Goal: Navigation & Orientation: Find specific page/section

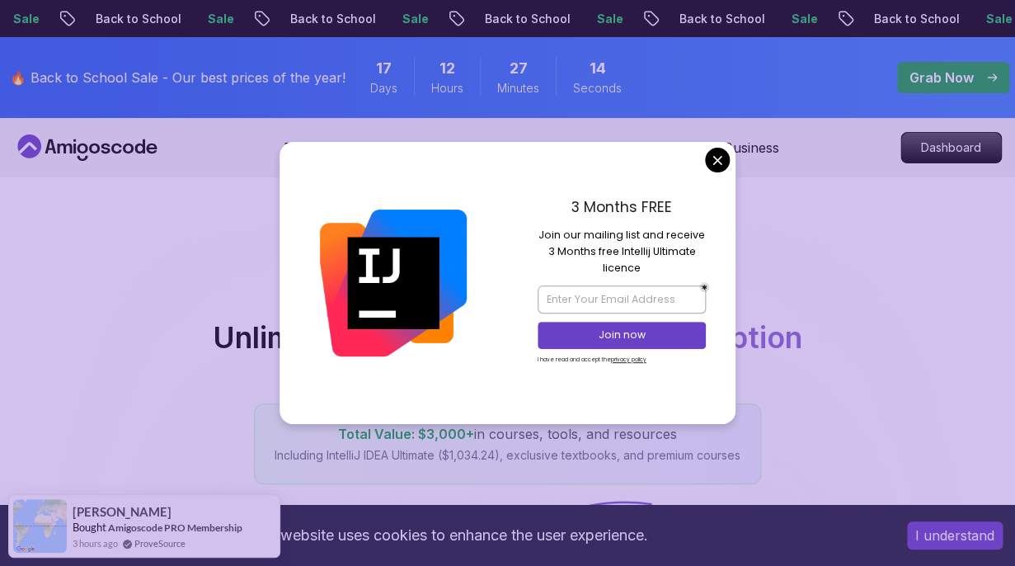
scroll to position [50, 0]
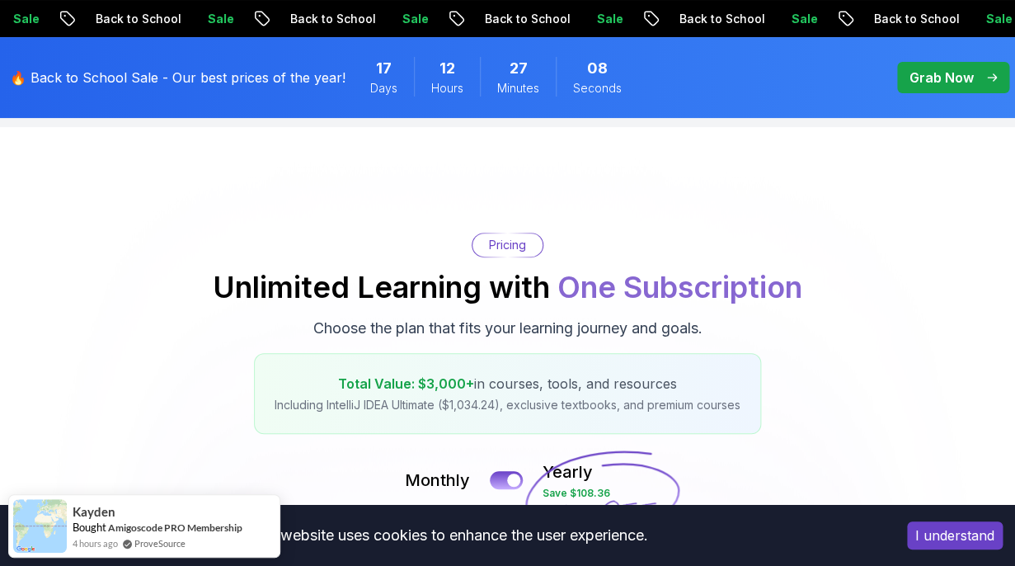
click at [924, 78] on p "Grab Now" at bounding box center [942, 78] width 64 height 20
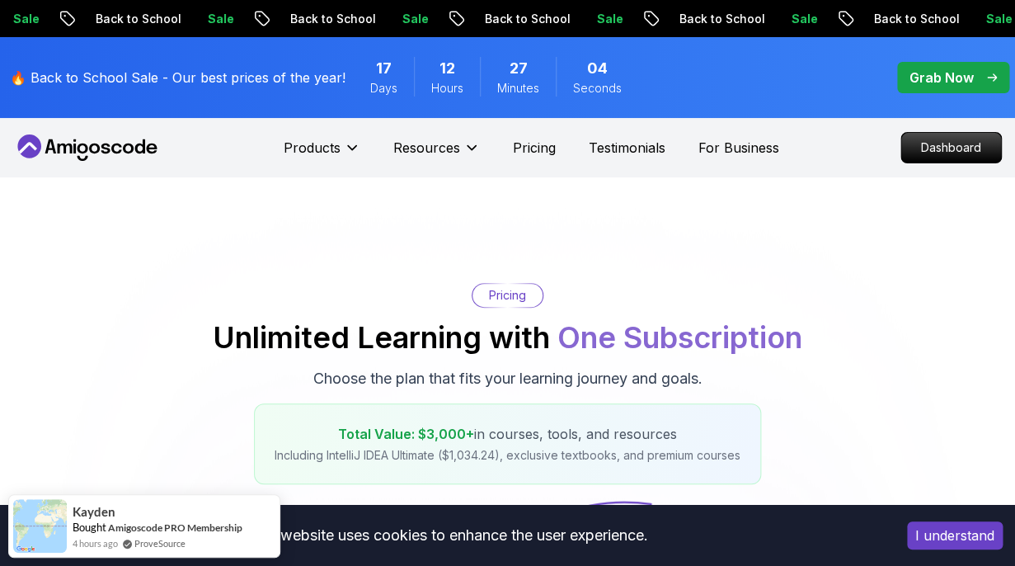
click at [134, 147] on icon at bounding box center [128, 148] width 11 height 10
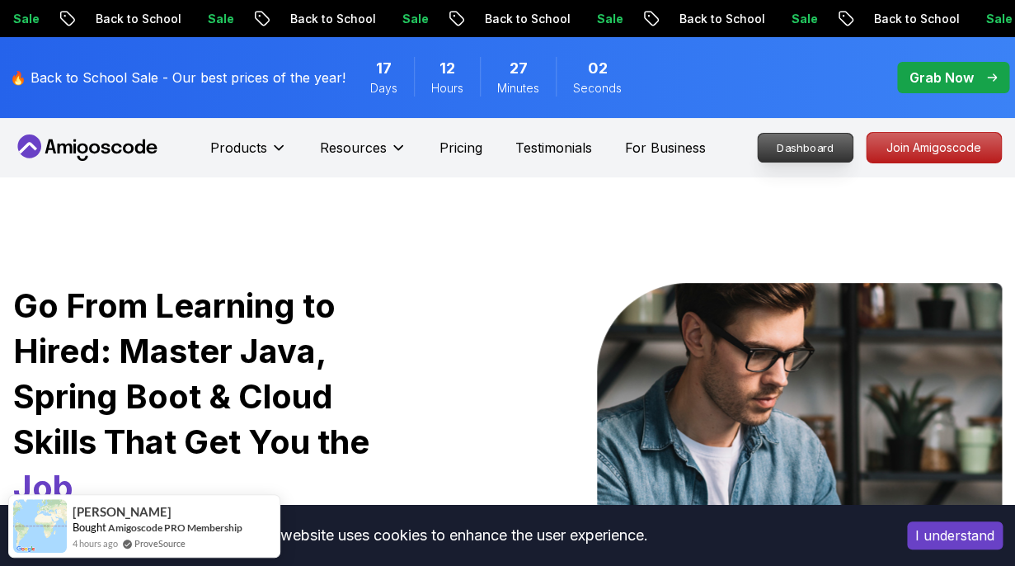
click at [807, 158] on p "Dashboard" at bounding box center [805, 148] width 95 height 28
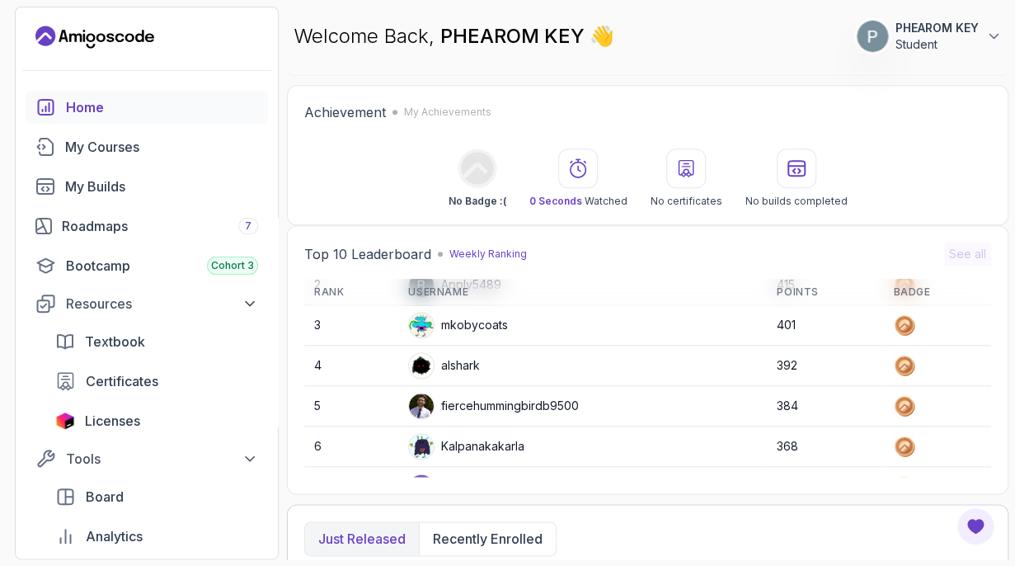
scroll to position [452, 0]
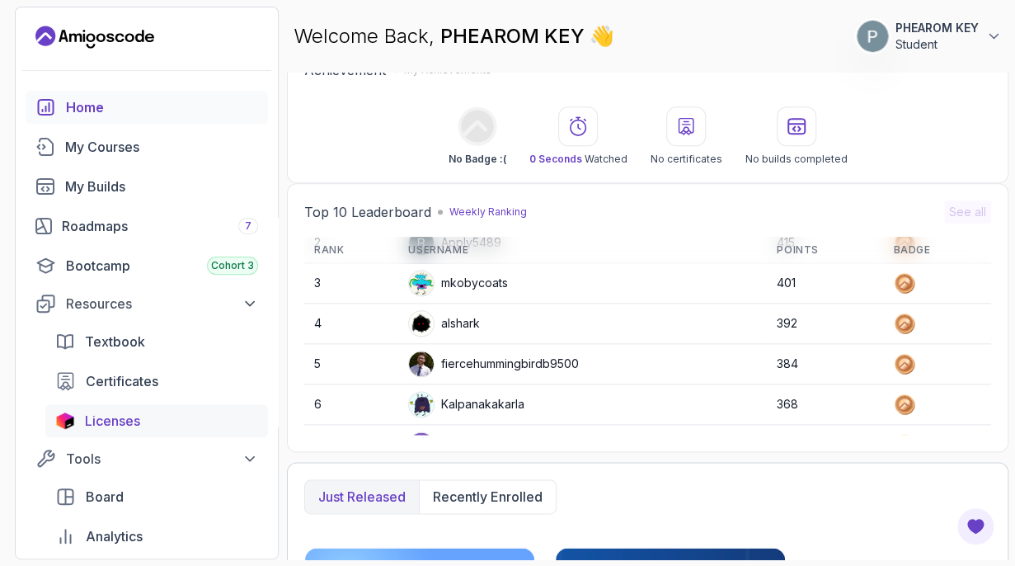
click at [157, 426] on div "Licenses" at bounding box center [171, 421] width 173 height 20
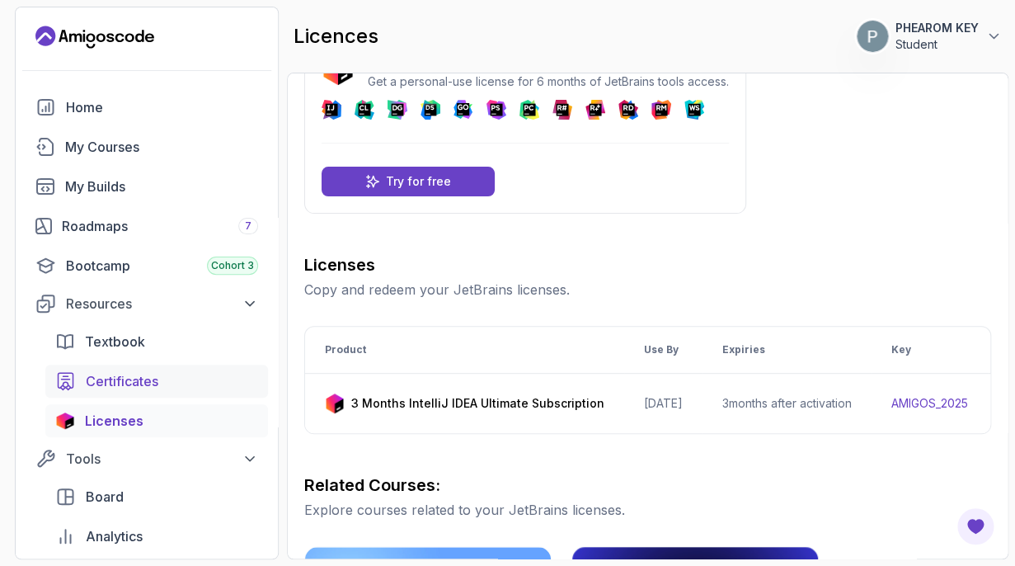
click at [164, 379] on div "Certificates" at bounding box center [172, 381] width 172 height 20
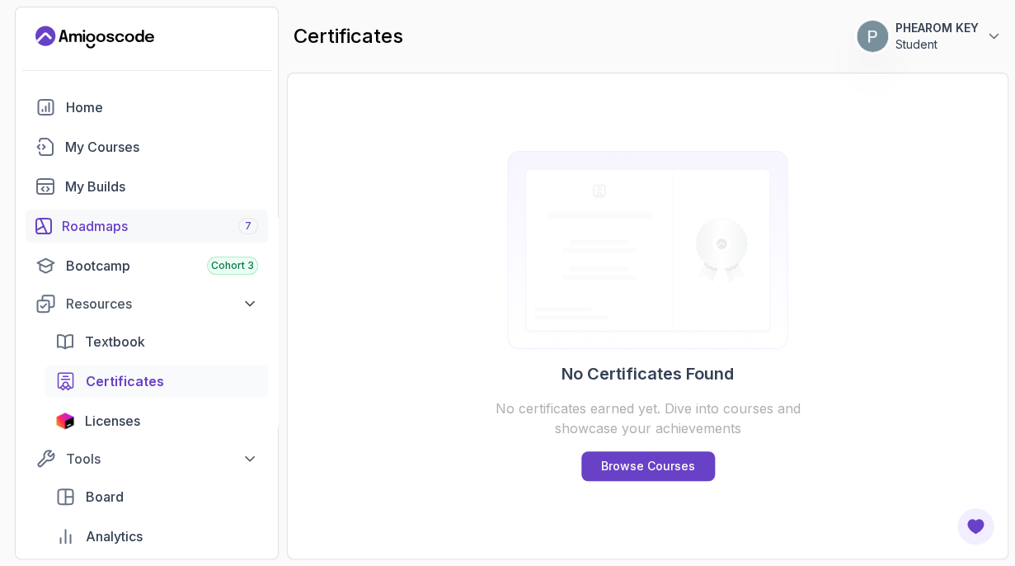
click at [153, 240] on link "Roadmaps 7" at bounding box center [147, 225] width 242 height 33
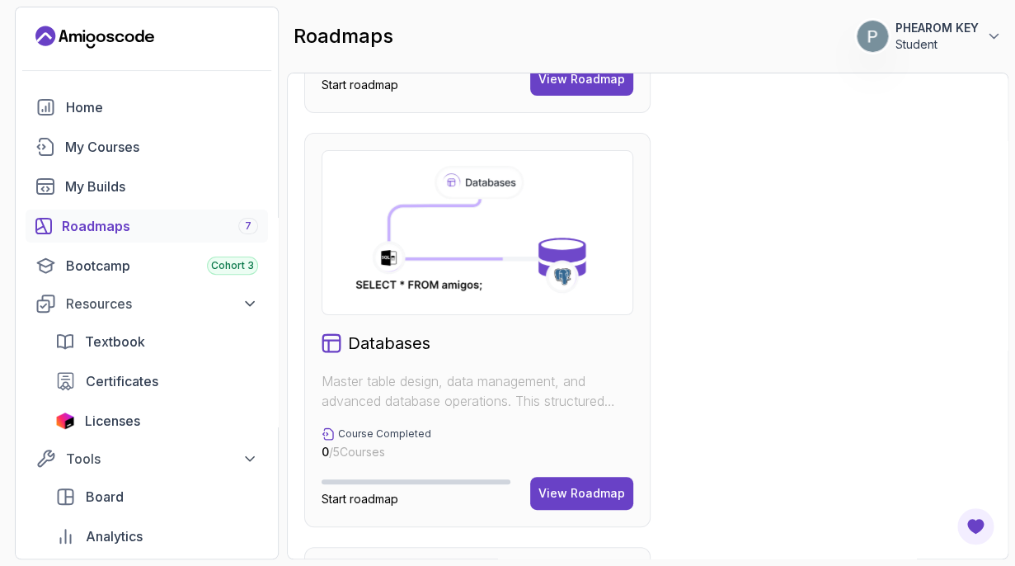
scroll to position [1827, 0]
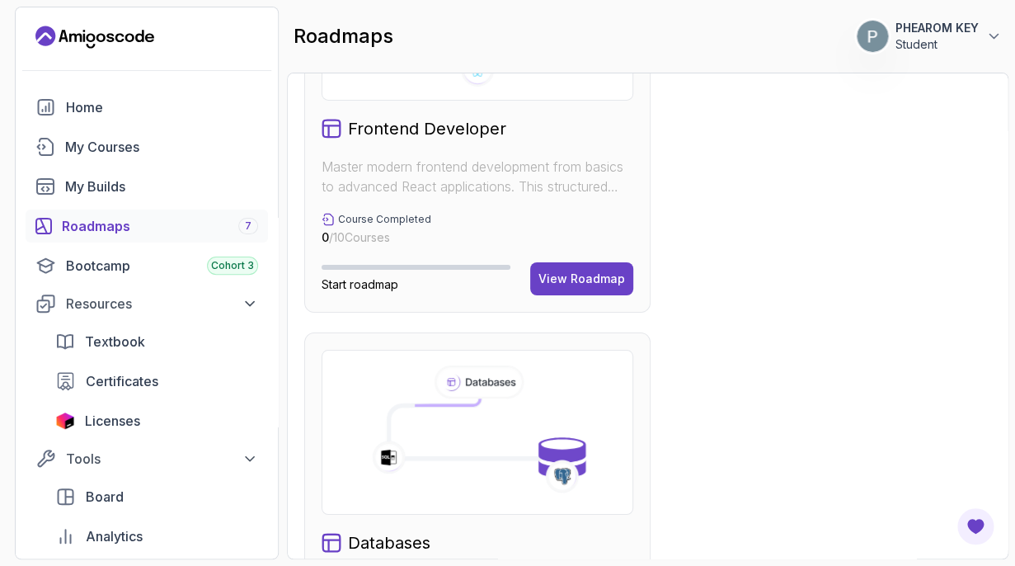
click at [566, 474] on icon at bounding box center [562, 476] width 34 height 34
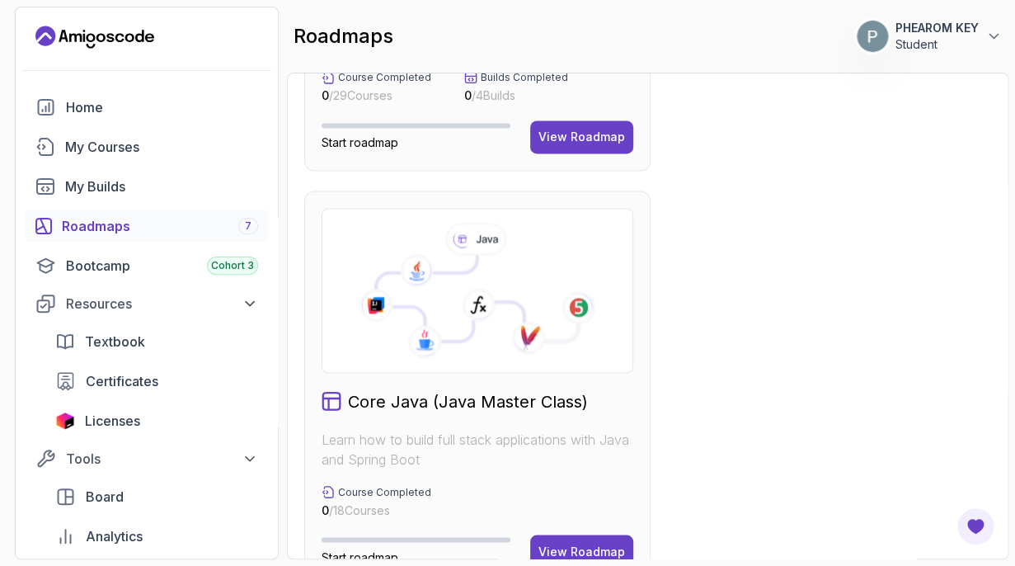
scroll to position [0, 0]
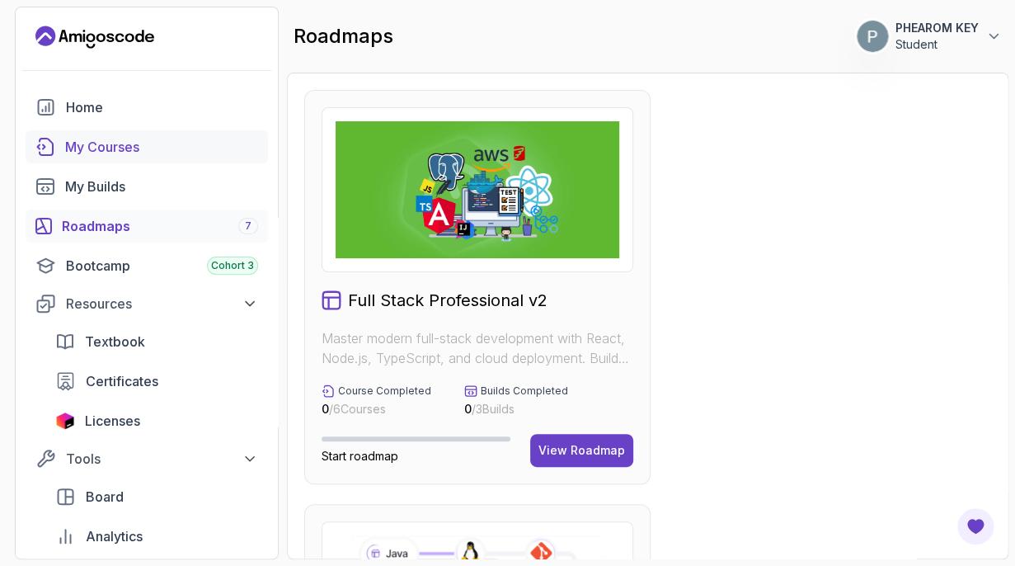
click at [161, 132] on link "My Courses" at bounding box center [147, 146] width 242 height 33
